Goal: Task Accomplishment & Management: Use online tool/utility

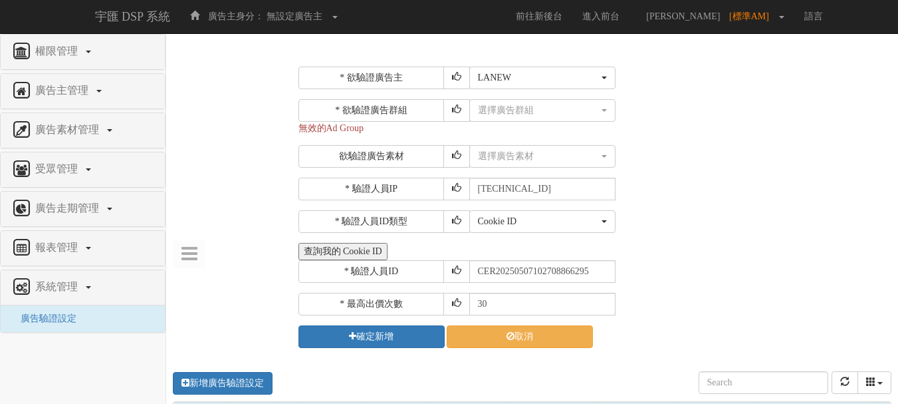
select select "1759"
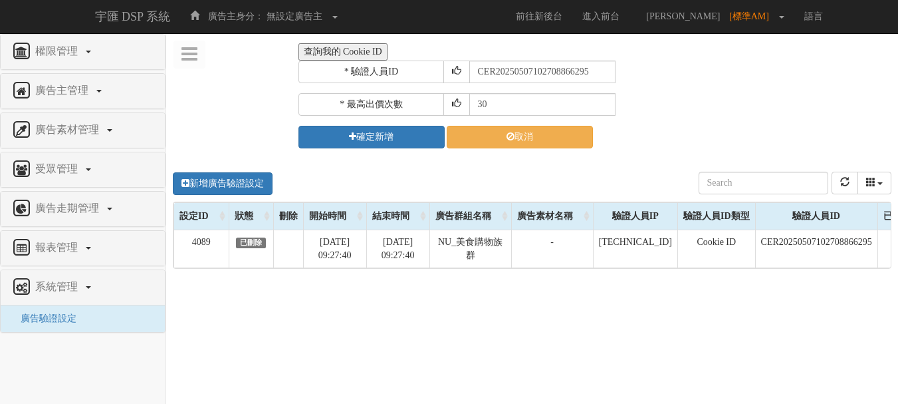
click at [487, 305] on div "新增廣告驗證設定 設定ID 狀態 刪除 開始時間 結束時間 廣告主ID 廣告主名稱 廣告走期ID 廣告走期名稱 廣告群組ID 廣告群組名稱 廣告素材 廣告素材…" at bounding box center [532, 357] width 732 height 399
click at [637, 380] on div "新增廣告驗證設定 設定ID 狀態 刪除 開始時間 結束時間 廣告主ID 廣告主名稱 廣告走期ID 廣告走期名稱 廣告群組ID 廣告群組名稱 廣告素材 廣告素材…" at bounding box center [532, 357] width 732 height 399
click at [632, 325] on div "新增廣告驗證設定 設定ID 狀態 刪除 開始時間 結束時間 廣告主ID 廣告主名稱 廣告走期ID 廣告走期名稱 廣告群組ID 廣告群組名稱 廣告素材 廣告素材…" at bounding box center [532, 357] width 732 height 399
click at [562, 340] on div "新增廣告驗證設定 設定ID 狀態 刪除 開始時間 結束時間 廣告主ID 廣告主名稱 廣告走期ID 廣告走期名稱 廣告群組ID 廣告群組名稱 廣告素材 廣告素材…" at bounding box center [532, 357] width 732 height 399
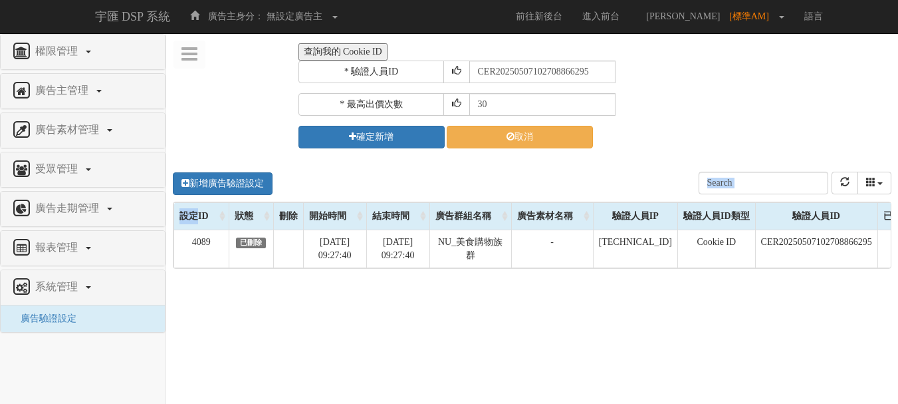
click at [129, 370] on nav "權限管理 新增使用者 修改使用者 廣告主管理 新增廣告主 修改廣告主 廣告主活動 廣告素材管理 廣告素材 素材預約變更 自訂貨架商品 受眾管理 廣告走期管理 …" at bounding box center [83, 219] width 166 height 370
click at [322, 337] on div "新增廣告驗證設定 設定ID 狀態 刪除 開始時間 結束時間 廣告主ID 廣告主名稱 廣告走期ID 廣告走期名稱 廣告群組ID 廣告群組名稱 廣告素材 廣告素材…" at bounding box center [532, 357] width 732 height 399
click at [532, 354] on div "新增廣告驗證設定 設定ID 狀態 刪除 開始時間 結束時間 廣告主ID 廣告主名稱 廣告走期ID 廣告走期名稱 廣告群組ID 廣告群組名稱 廣告素材 廣告素材…" at bounding box center [532, 357] width 732 height 399
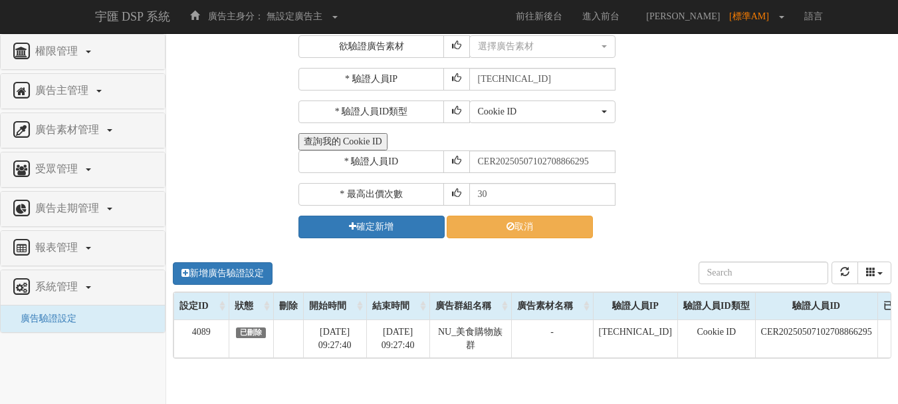
scroll to position [133, 0]
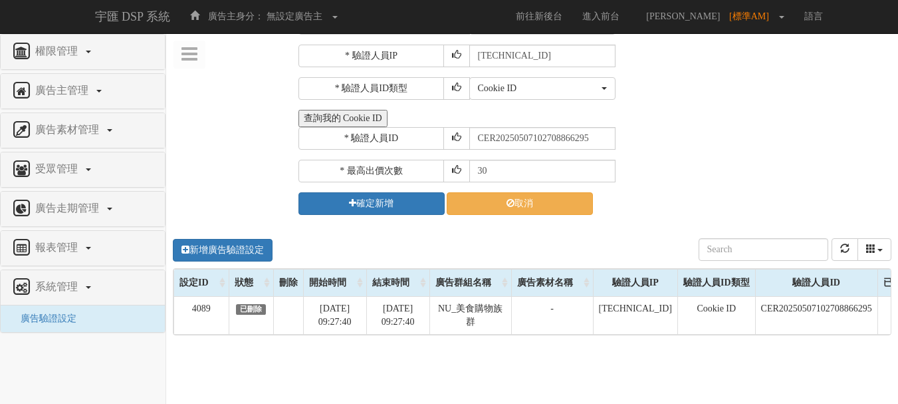
click at [670, 175] on div "* 最高出價次數 30" at bounding box center [594, 171] width 591 height 23
